Goal: Task Accomplishment & Management: Complete application form

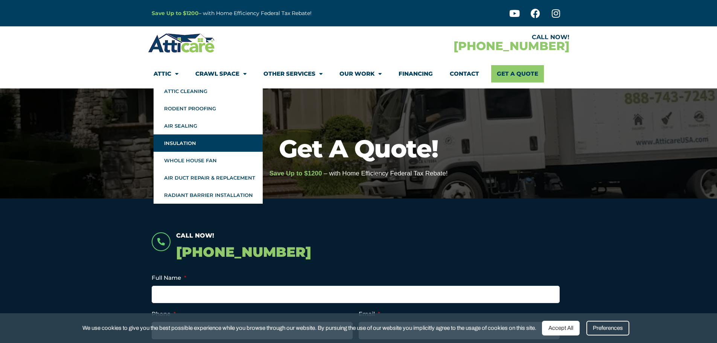
click at [194, 145] on link "Insulation" at bounding box center [208, 142] width 109 height 17
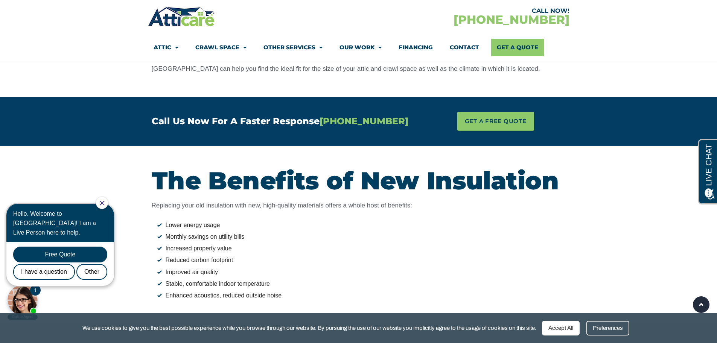
scroll to position [1543, 0]
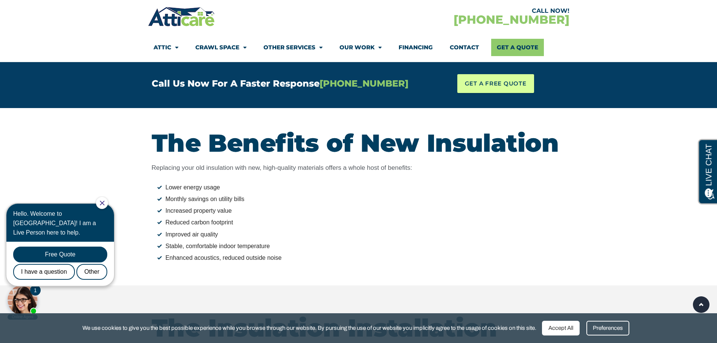
click at [502, 77] on link "GET A FREE QUOTE" at bounding box center [495, 83] width 77 height 19
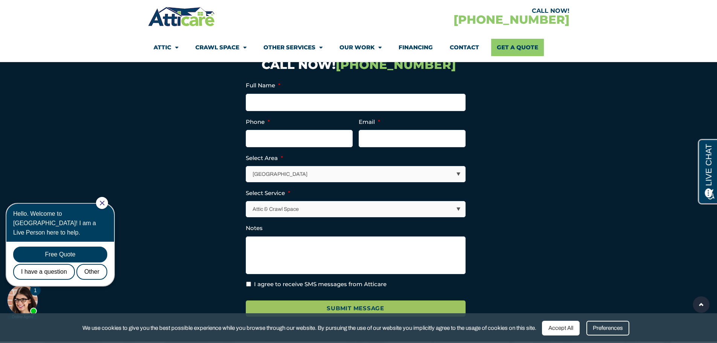
scroll to position [2294, 0]
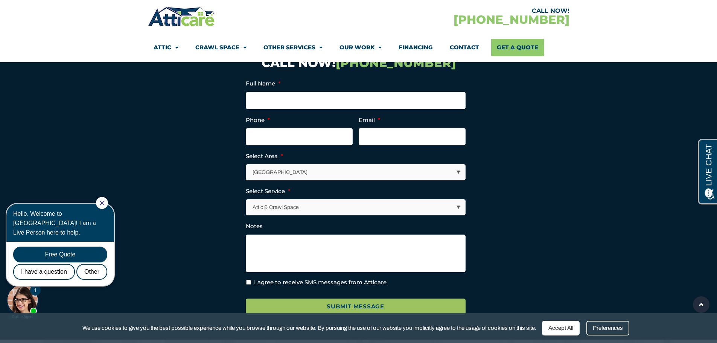
click at [439, 211] on select "Attic & Crawl Space Insulation Roofing Solar Energy Other Services" at bounding box center [355, 206] width 219 height 15
click at [499, 214] on section "Full Name * Phone * Email * Select Area * Los Angeles Area San Francisco Bay Ar…" at bounding box center [359, 198] width 414 height 251
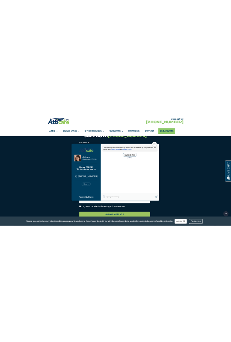
scroll to position [0, 0]
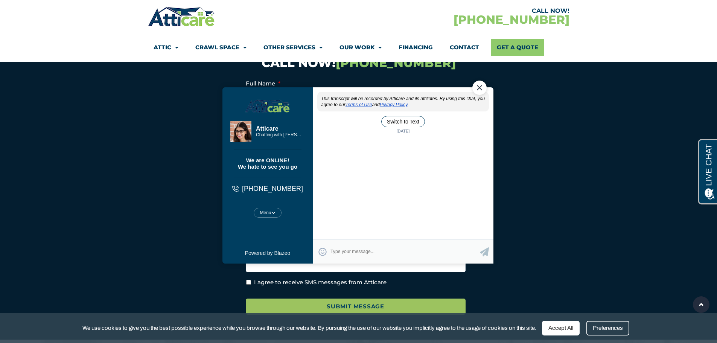
click at [356, 248] on textarea "Type your response and press Return or Send" at bounding box center [404, 251] width 149 height 15
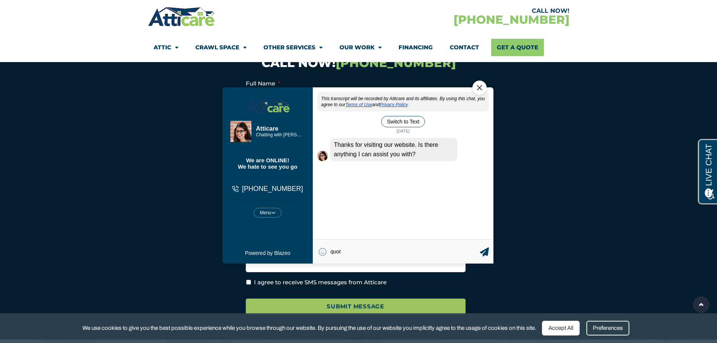
type textarea "quote"
click at [273, 212] on div "Menu Mute Restart Chat" at bounding box center [267, 212] width 28 height 10
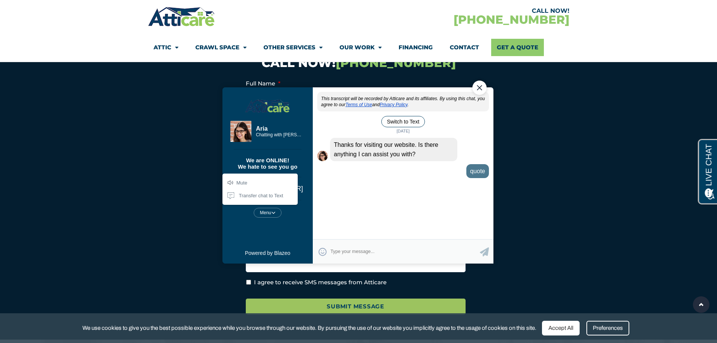
click at [353, 212] on div "This transcript will be recorded by Atticare and its affiliates. By using this …" at bounding box center [402, 165] width 181 height 148
click at [388, 246] on textarea "Type your response and press Return or Send" at bounding box center [404, 251] width 149 height 15
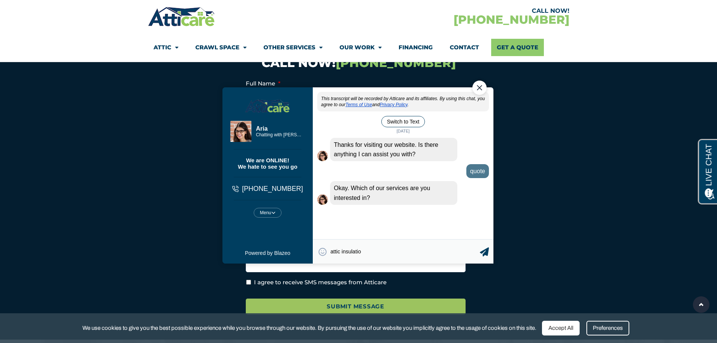
type textarea "attic insulation"
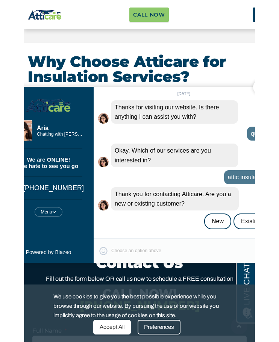
scroll to position [2209, 0]
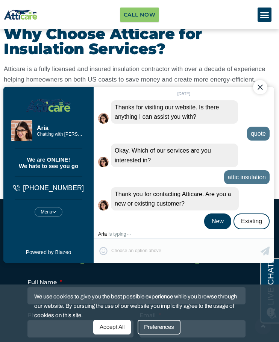
click at [217, 221] on div "New" at bounding box center [217, 222] width 27 height 16
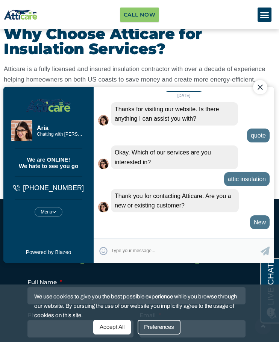
scroll to position [62, 0]
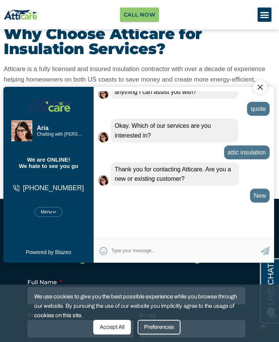
click at [177, 245] on textarea "Type your response and press Return or Send" at bounding box center [185, 251] width 149 height 15
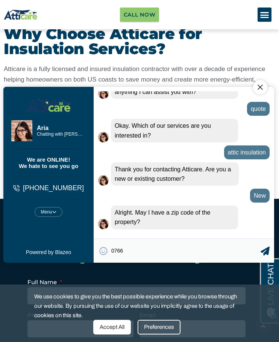
type textarea "07666"
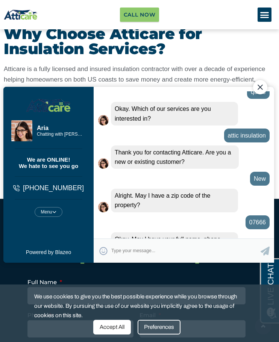
scroll to position [105, 0]
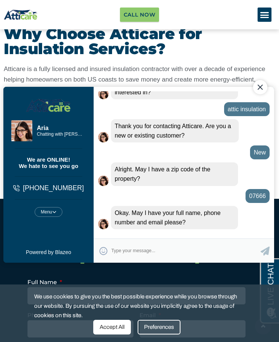
click at [176, 251] on textarea "Type your response and press Return or Send" at bounding box center [185, 251] width 149 height 15
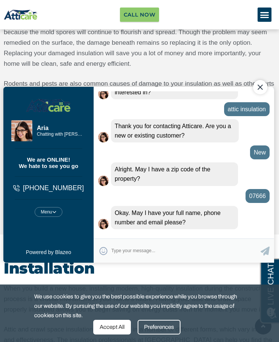
scroll to position [1080, 0]
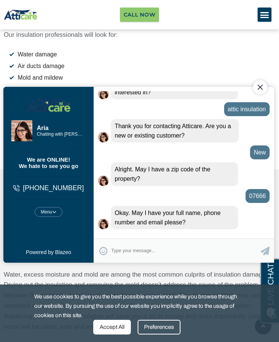
click at [205, 259] on div "😀 😁 😂 😃 😄 😅 😆 😇 😈 😉 😊 😋 😌 😍 😎 😏 😐 😑 😒 😓 😔 😕 😖 😗 😘 😛 😝 😞 😟 😠 😡 😢 😣 😤 😥 😦 Type yo…" at bounding box center [184, 251] width 181 height 24
click at [162, 251] on textarea "Type your response and press Return or Send" at bounding box center [185, 251] width 149 height 15
